Goal: Task Accomplishment & Management: Manage account settings

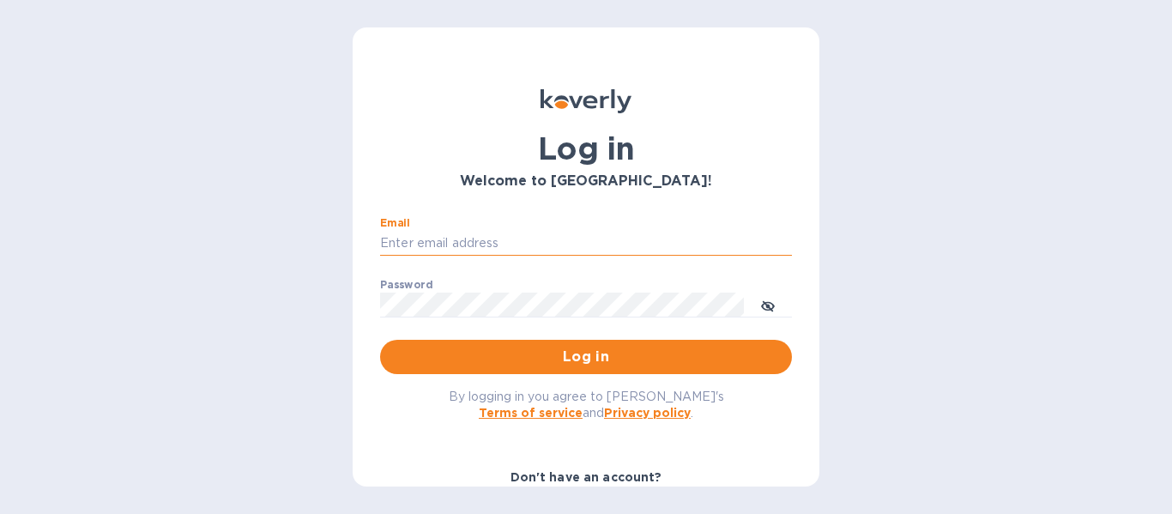
click at [442, 236] on input "Email" at bounding box center [586, 244] width 412 height 26
click at [455, 248] on input "Email" at bounding box center [586, 244] width 412 height 26
type input "[PERSON_NAME][EMAIL_ADDRESS][DOMAIN_NAME]"
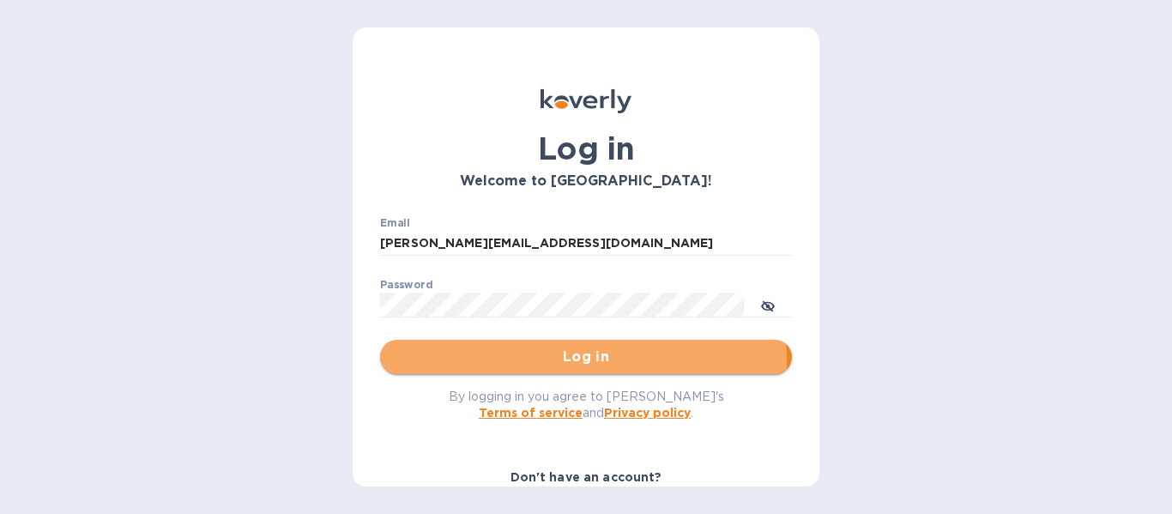
click at [512, 363] on span "Log in" at bounding box center [586, 357] width 384 height 21
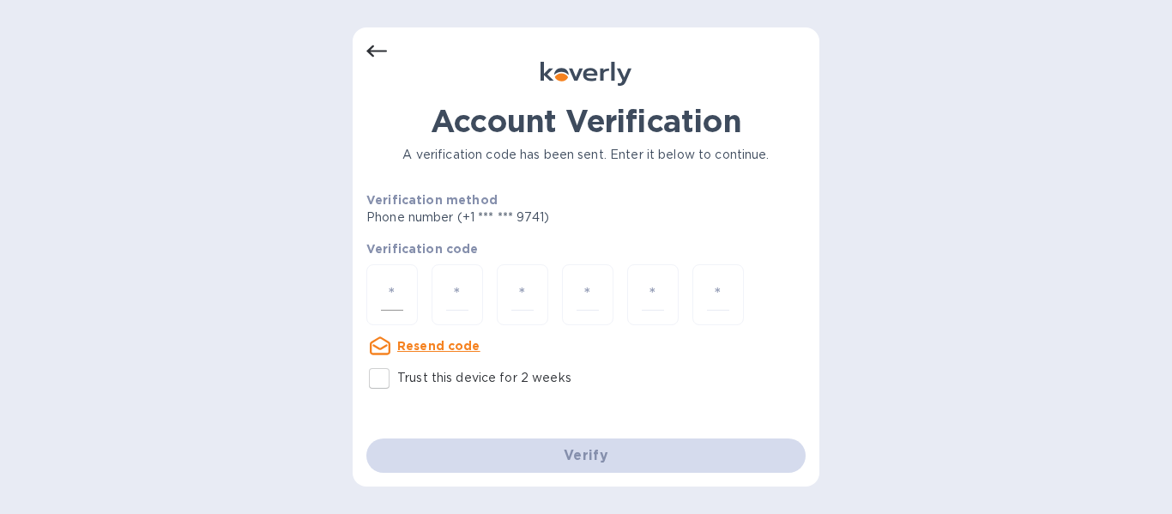
click at [390, 266] on div at bounding box center [391, 294] width 51 height 61
type input "2"
type input "0"
type input "9"
type input "0"
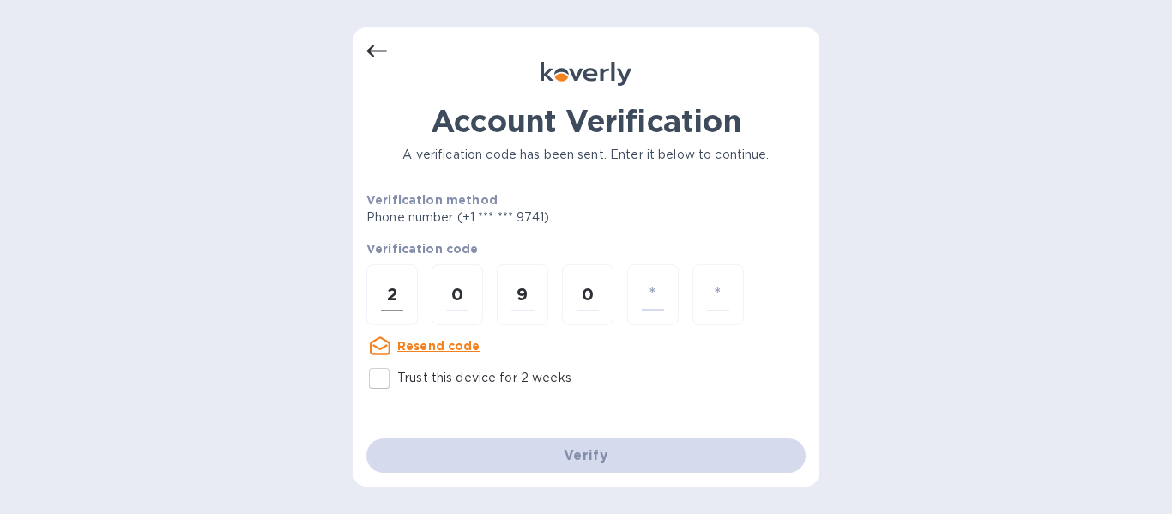
type input "7"
type input "4"
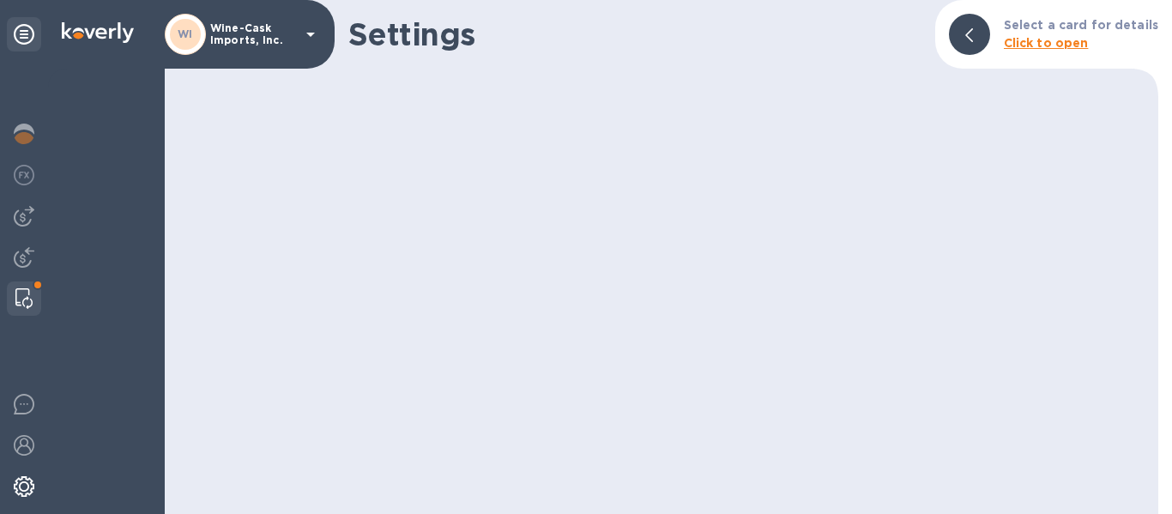
click at [25, 295] on img at bounding box center [23, 298] width 17 height 21
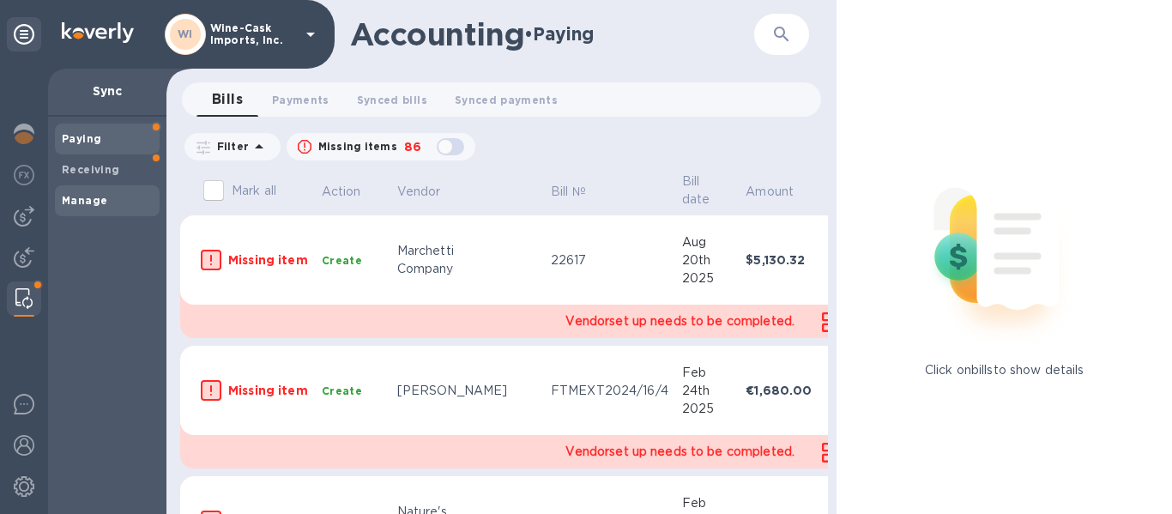
click at [94, 194] on b "Manage" at bounding box center [84, 200] width 45 height 13
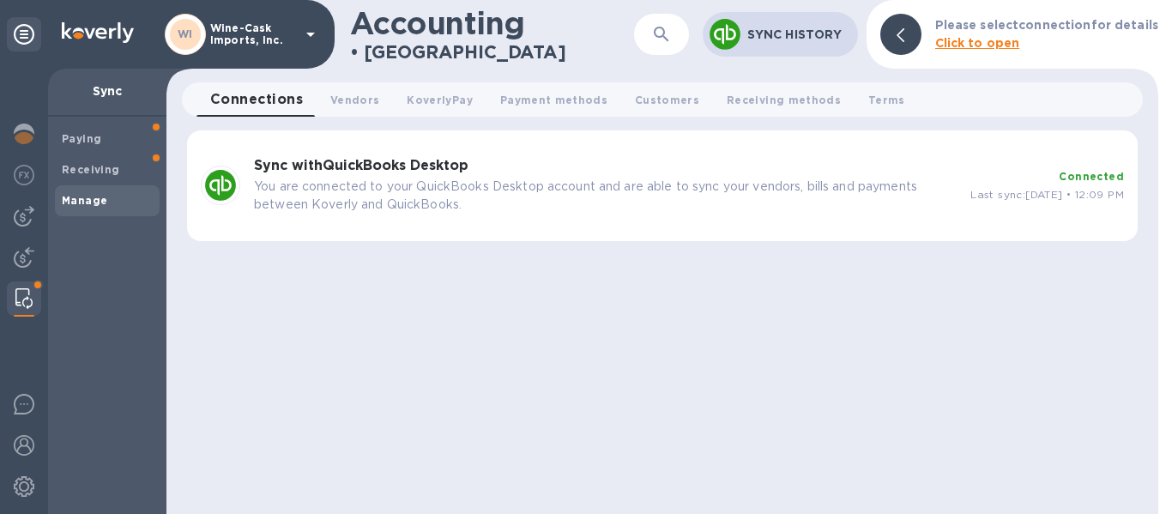
click at [595, 187] on p "You are connected to your QuickBooks Desktop account and are able to sync your …" at bounding box center [605, 196] width 703 height 36
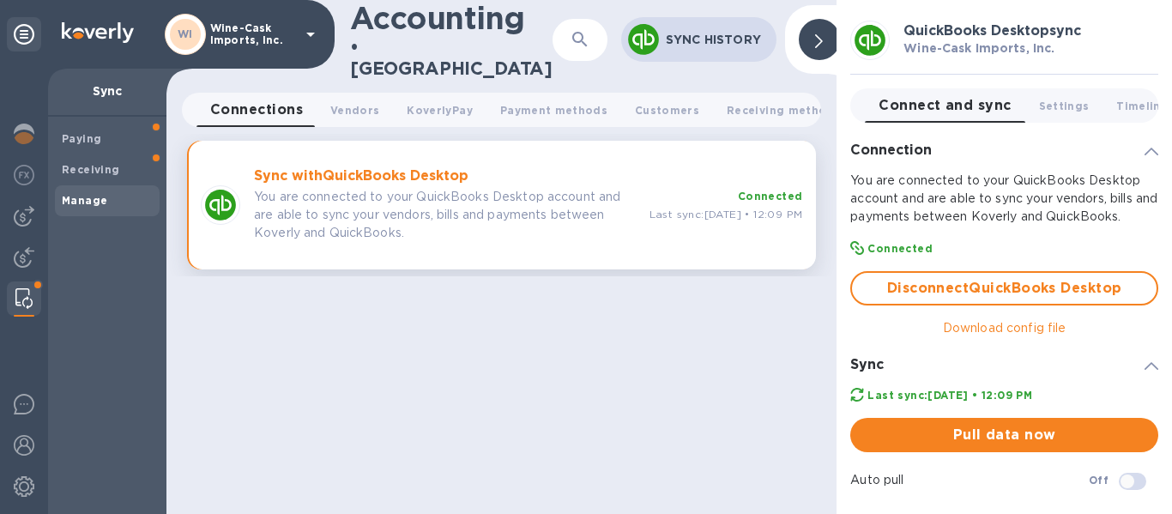
checkbox input "true"
click at [1011, 335] on p "Download config file" at bounding box center [1005, 328] width 124 height 18
click at [15, 330] on div at bounding box center [24, 291] width 48 height 445
click at [21, 401] on img at bounding box center [24, 404] width 21 height 21
click at [19, 296] on img at bounding box center [23, 298] width 17 height 21
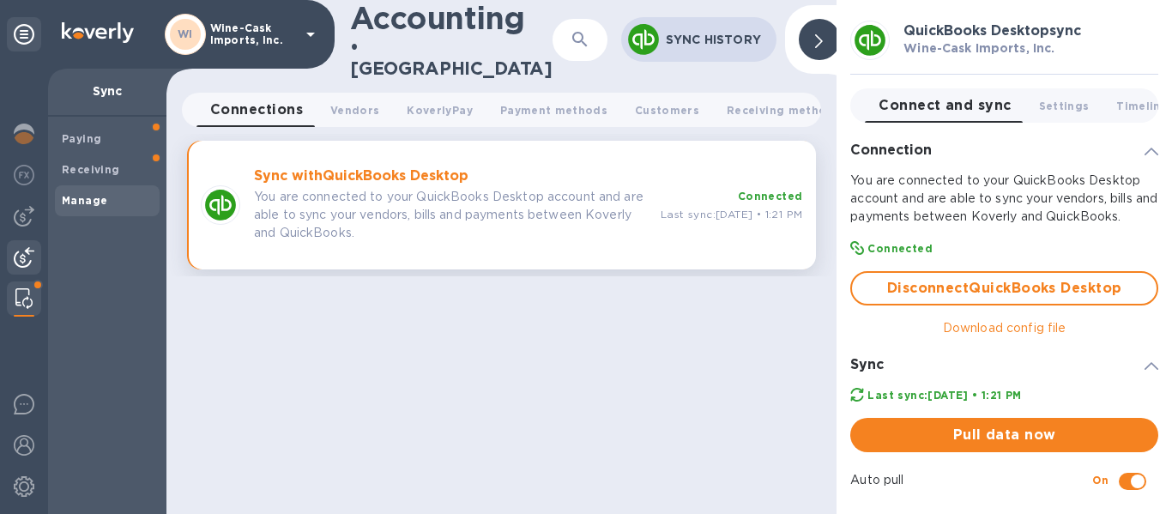
click at [21, 256] on img at bounding box center [24, 257] width 21 height 21
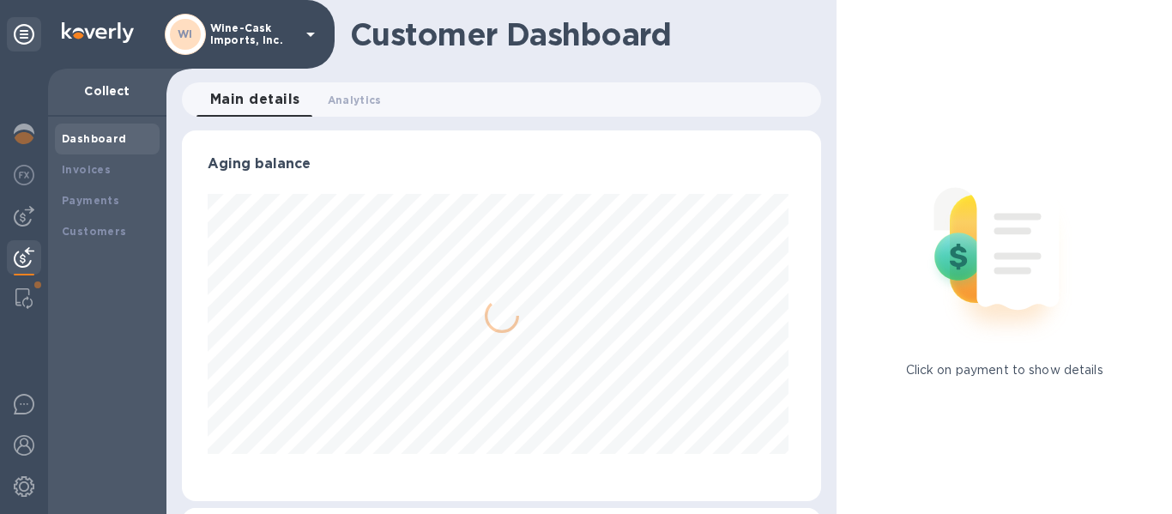
scroll to position [371, 633]
click at [19, 297] on img at bounding box center [23, 298] width 17 height 21
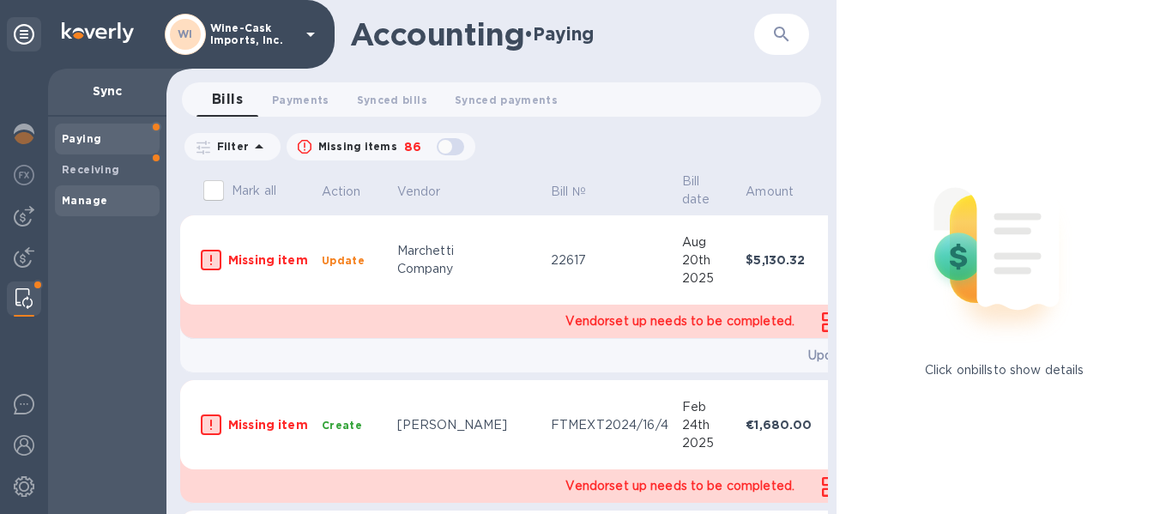
click at [89, 200] on b "Manage" at bounding box center [84, 200] width 45 height 13
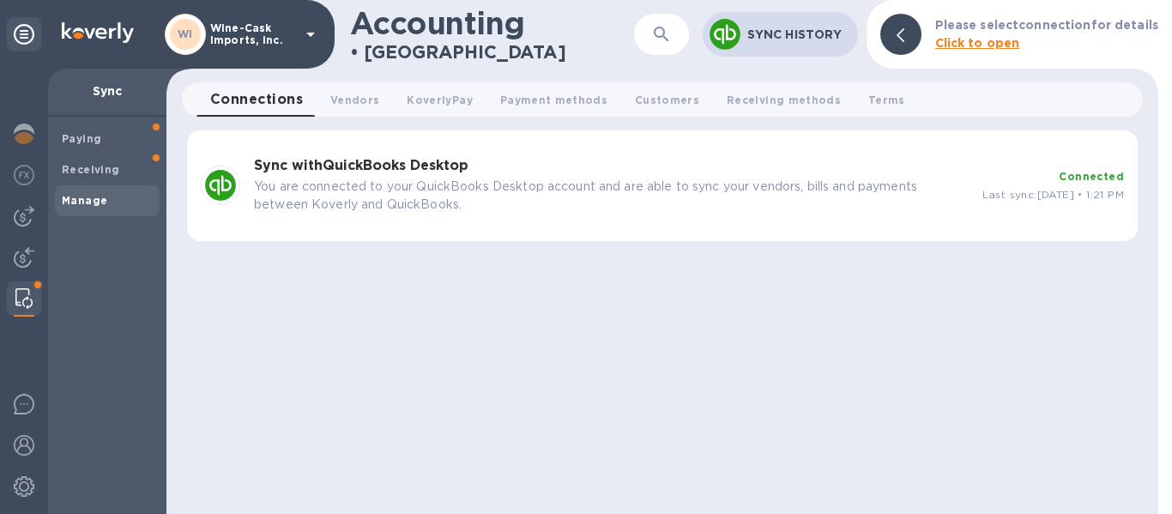
click at [241, 39] on p "Wine-Cask Imports, Inc." at bounding box center [253, 34] width 86 height 24
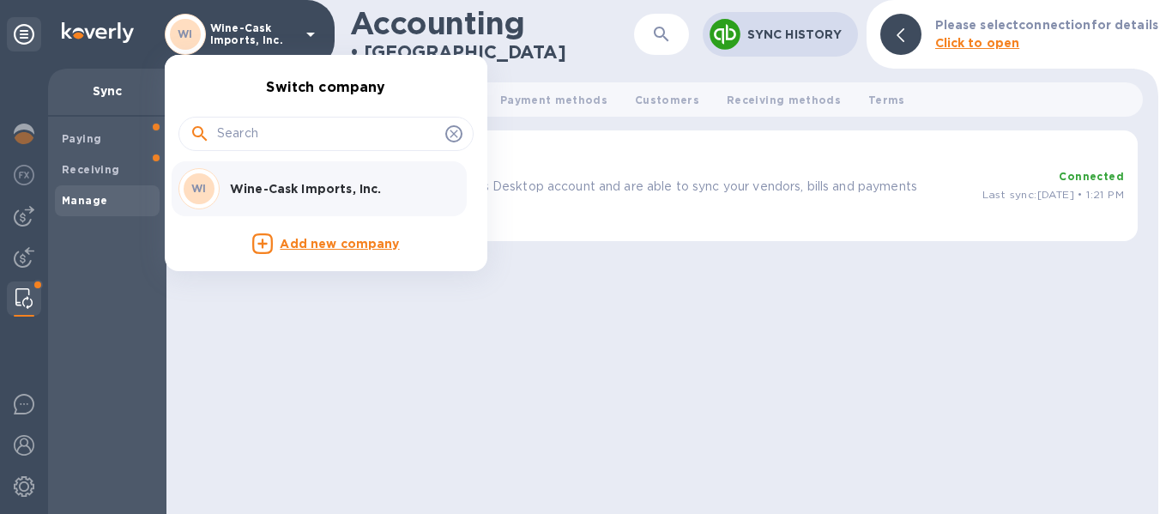
click at [24, 440] on div at bounding box center [586, 257] width 1172 height 514
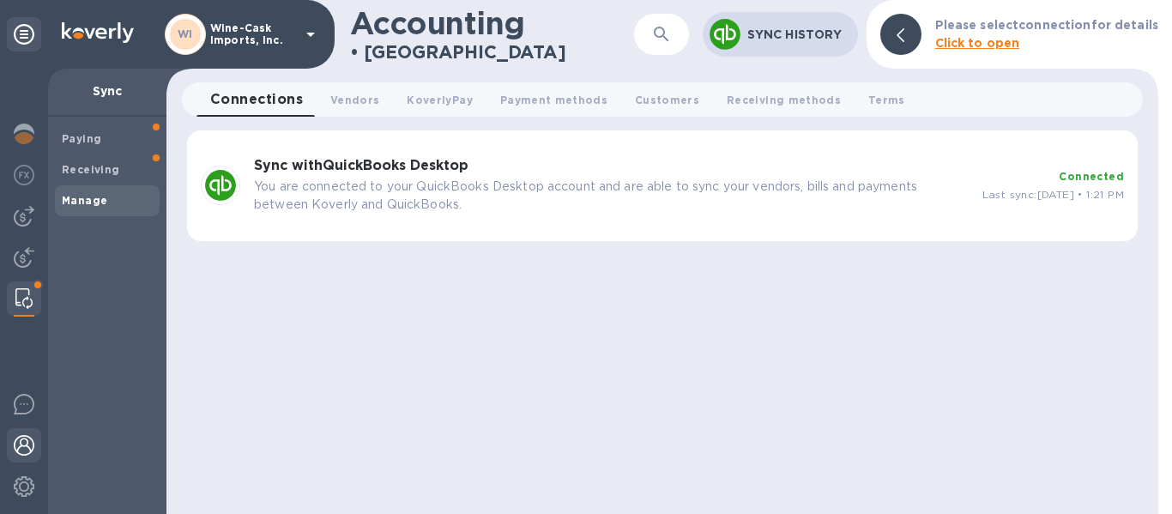
click at [34, 449] on div at bounding box center [24, 447] width 34 height 38
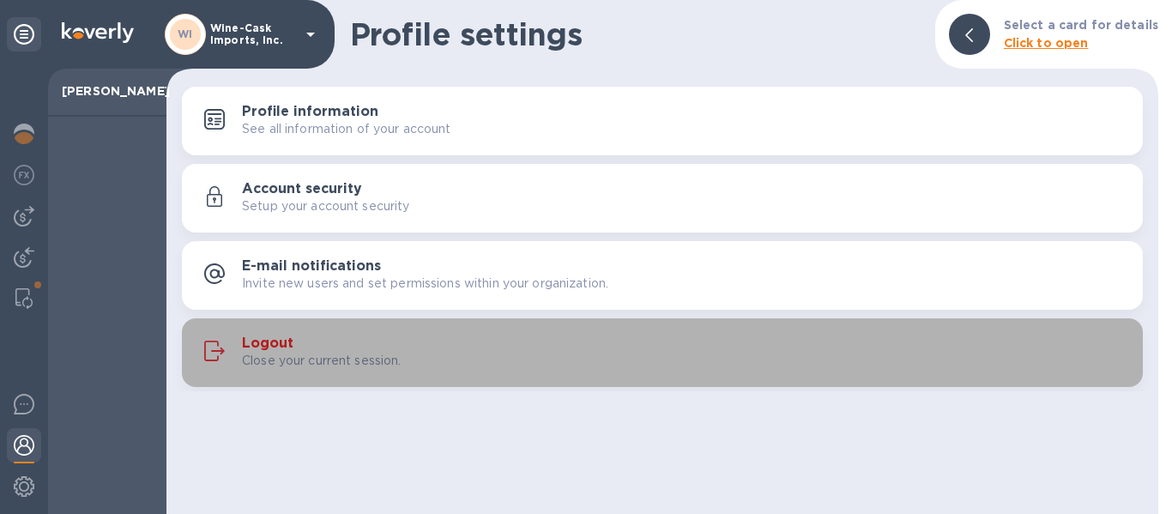
click at [315, 345] on div "Logout Close your current session." at bounding box center [685, 353] width 887 height 34
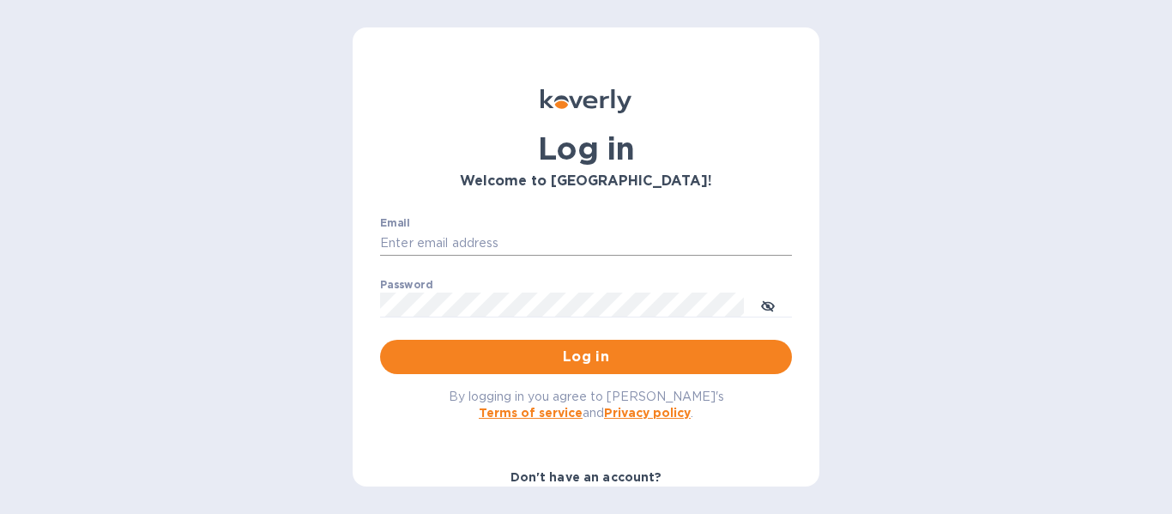
click at [426, 244] on input "Email" at bounding box center [586, 244] width 412 height 26
type input "[PERSON_NAME][EMAIL_ADDRESS][DOMAIN_NAME]"
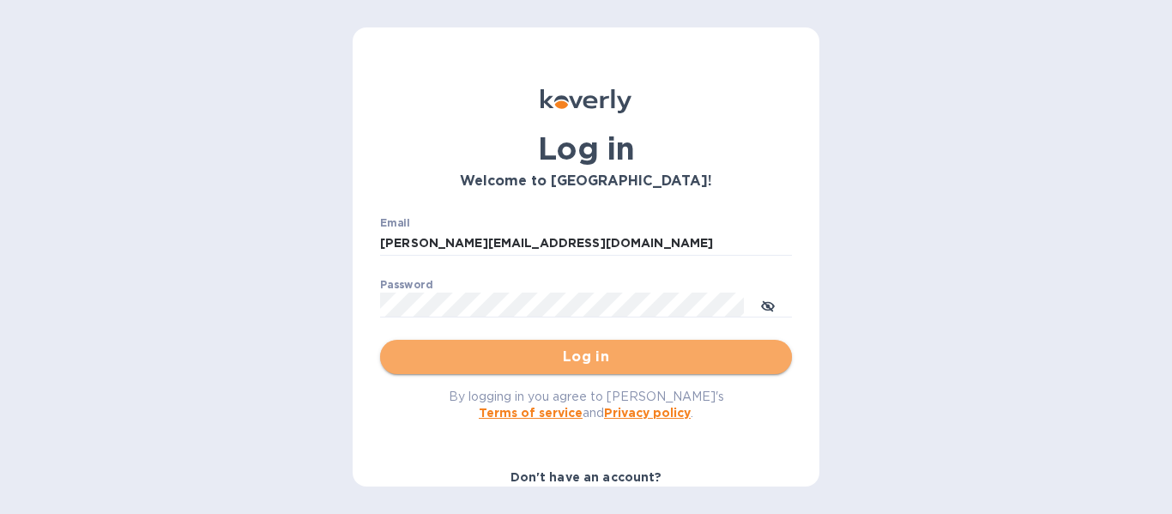
click at [585, 361] on span "Log in" at bounding box center [586, 357] width 384 height 21
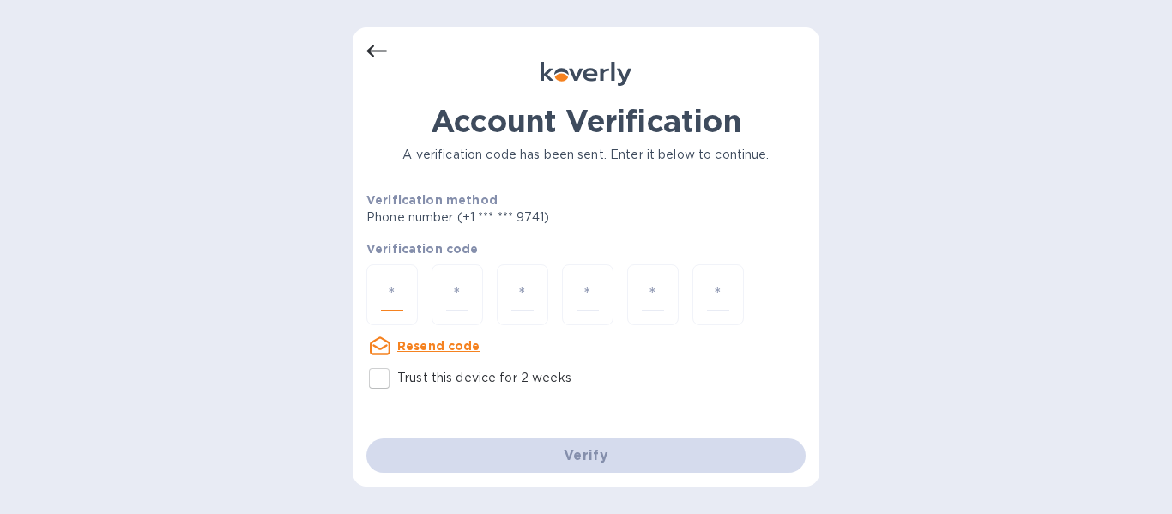
click at [392, 301] on input "number" at bounding box center [392, 295] width 22 height 32
paste input "2"
type input "2"
type input "5"
type input "4"
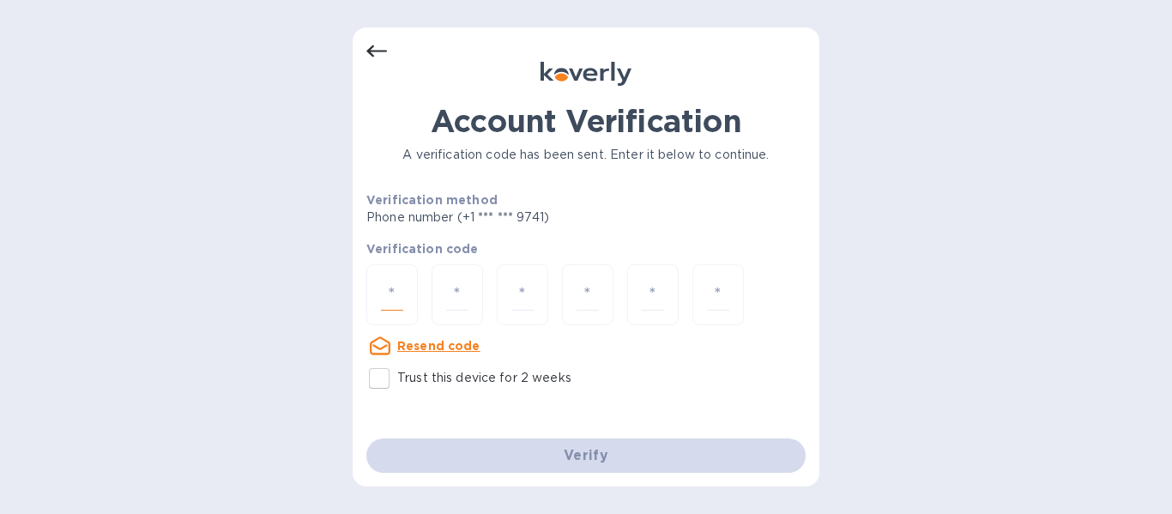
type input "1"
type input "2"
type input "6"
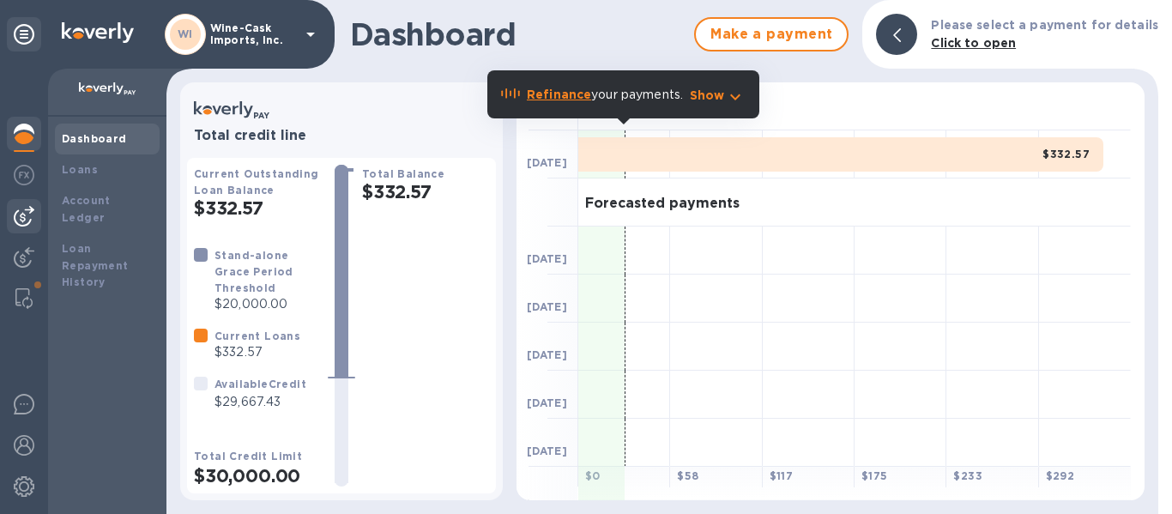
click at [26, 215] on img at bounding box center [24, 216] width 21 height 21
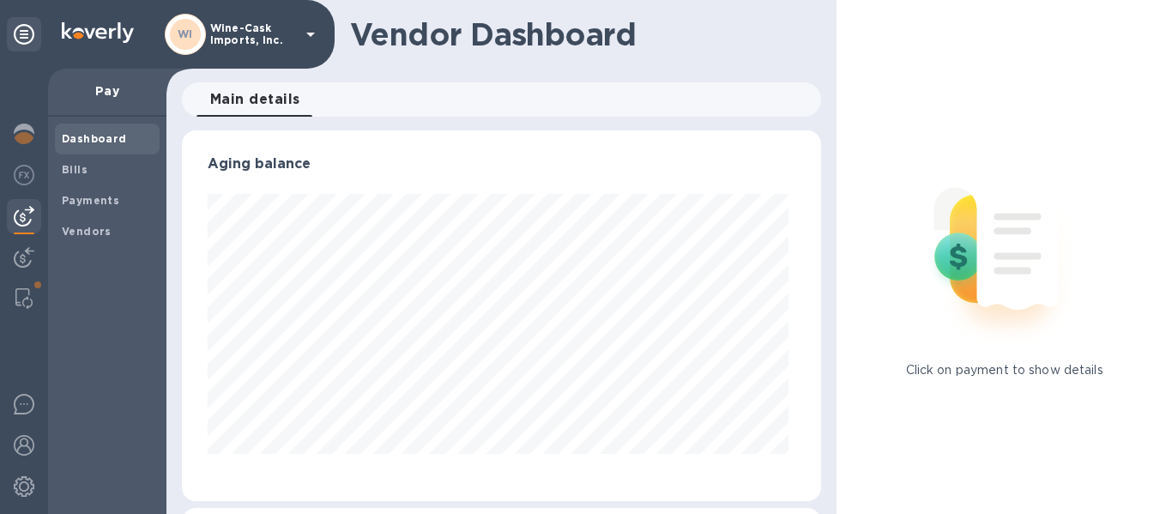
scroll to position [371, 633]
click at [79, 227] on b "Vendors" at bounding box center [87, 231] width 50 height 13
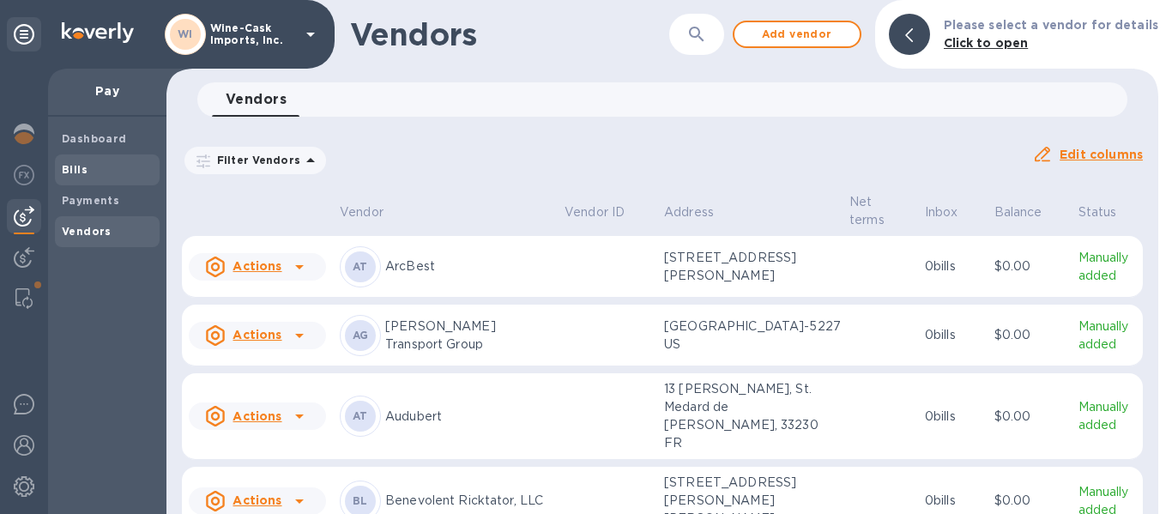
click at [76, 166] on b "Bills" at bounding box center [75, 169] width 26 height 13
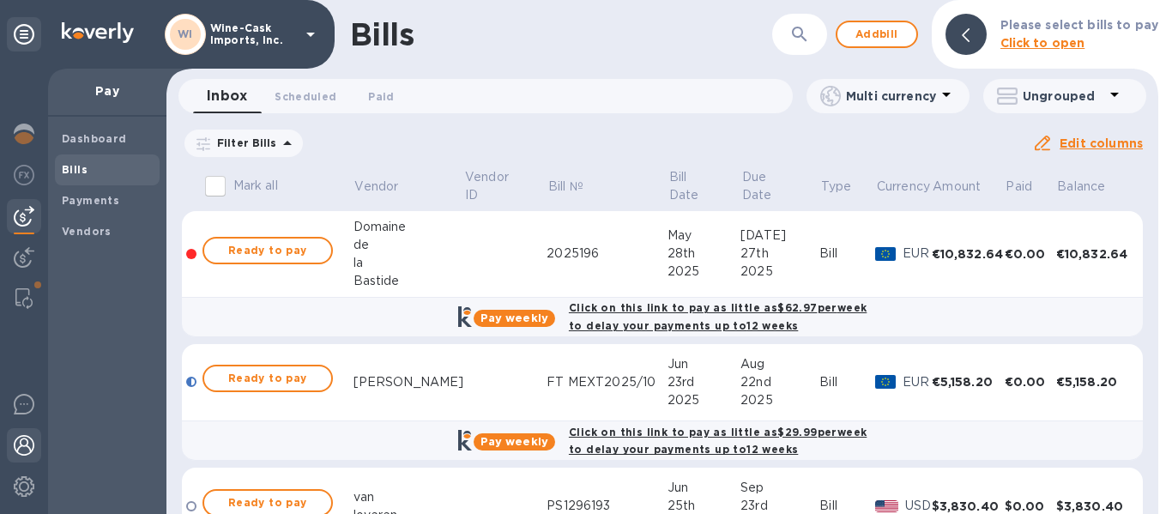
click at [32, 445] on img at bounding box center [24, 445] width 21 height 21
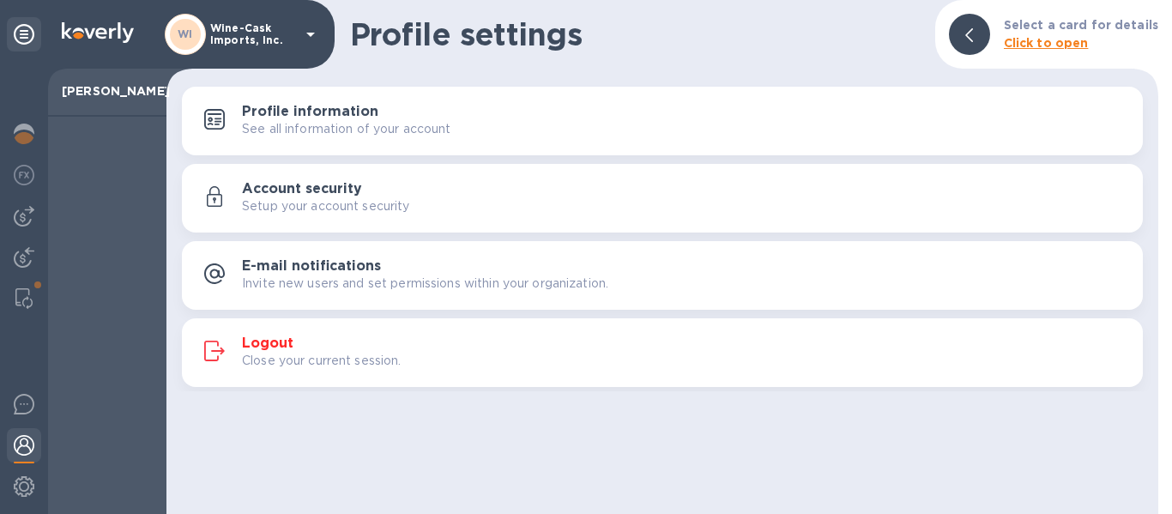
click at [263, 352] on p "Close your current session." at bounding box center [322, 361] width 160 height 18
